Goal: Register for event/course

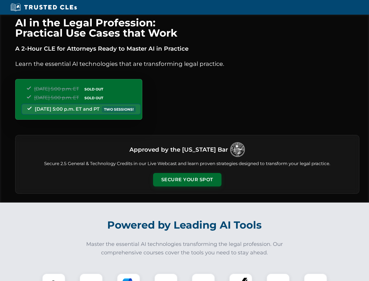
click at [187, 180] on button "Secure Your Spot" at bounding box center [187, 179] width 68 height 13
click at [54, 277] on img at bounding box center [53, 284] width 17 height 17
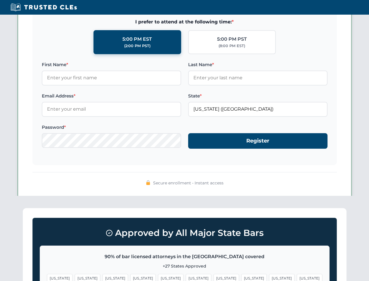
click at [214, 277] on span "[US_STATE]" at bounding box center [226, 278] width 25 height 8
click at [269, 277] on span "[US_STATE]" at bounding box center [281, 278] width 25 height 8
